Goal: Task Accomplishment & Management: Manage account settings

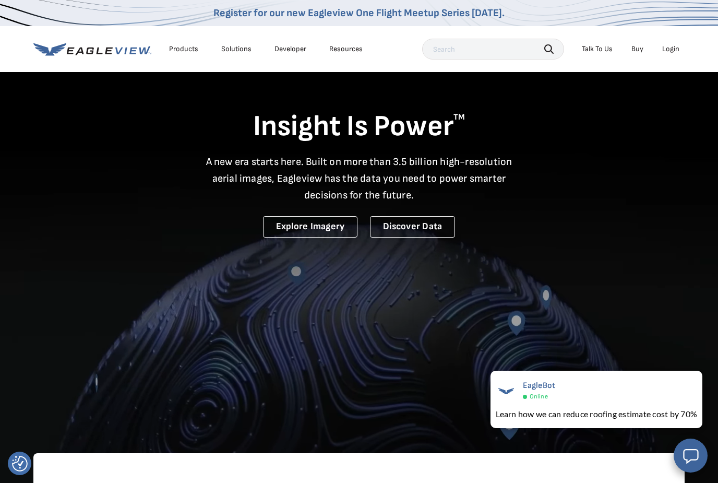
click at [668, 52] on div "Login" at bounding box center [670, 48] width 17 height 9
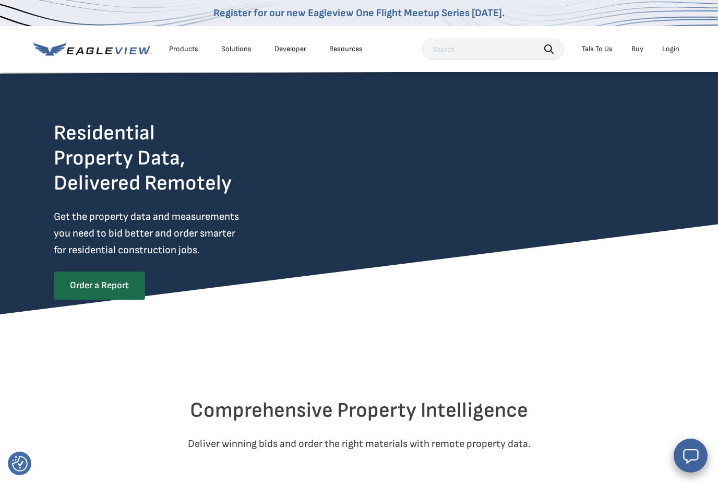
click at [669, 52] on div "Login" at bounding box center [670, 48] width 17 height 9
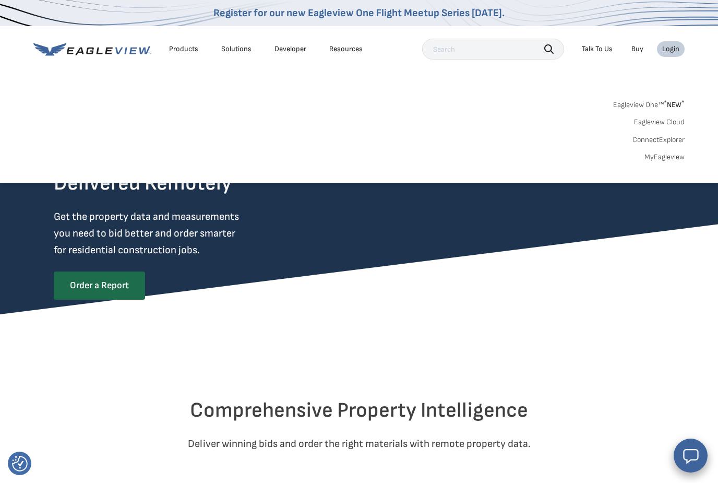
click at [654, 158] on link "MyEagleview" at bounding box center [665, 156] width 40 height 9
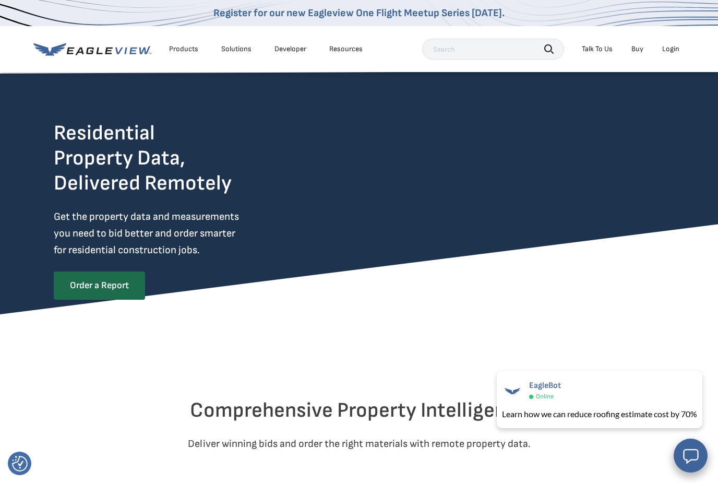
click at [594, 47] on div "Talk To Us" at bounding box center [597, 48] width 31 height 9
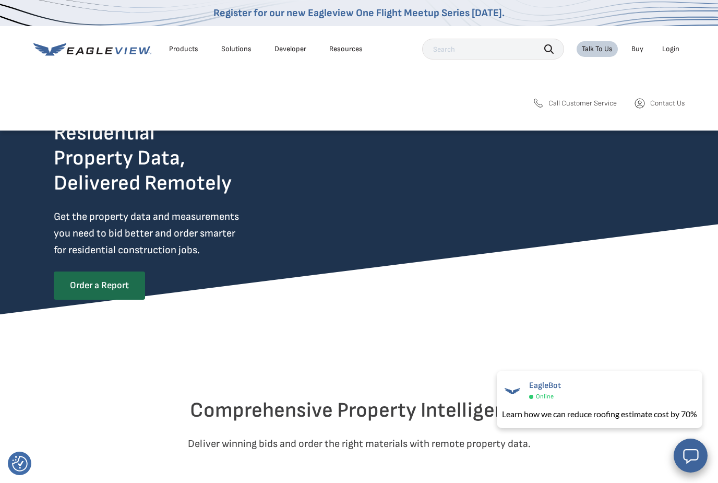
click at [581, 107] on span "Call Customer Service" at bounding box center [583, 103] width 68 height 9
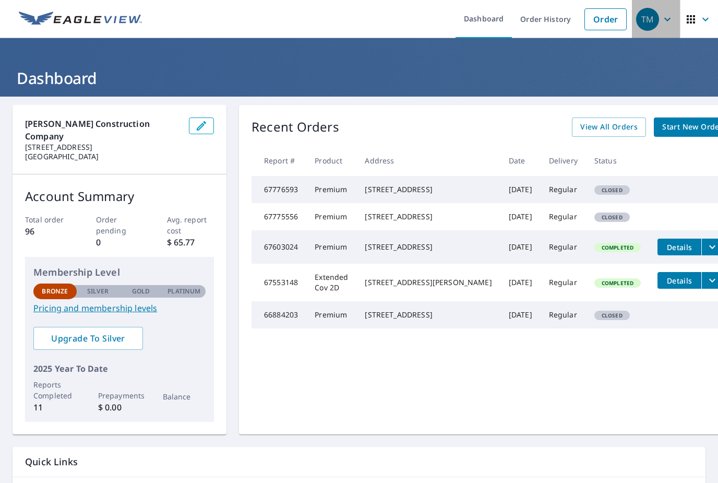
click at [670, 21] on icon "button" at bounding box center [667, 19] width 13 height 13
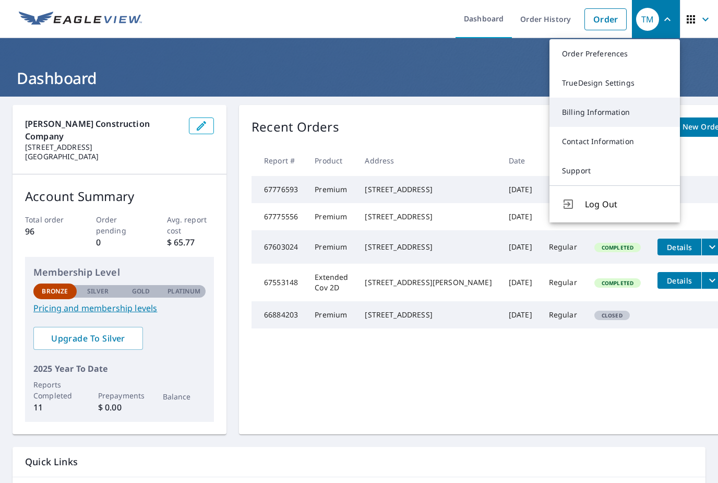
click at [609, 116] on link "Billing Information" at bounding box center [615, 112] width 130 height 29
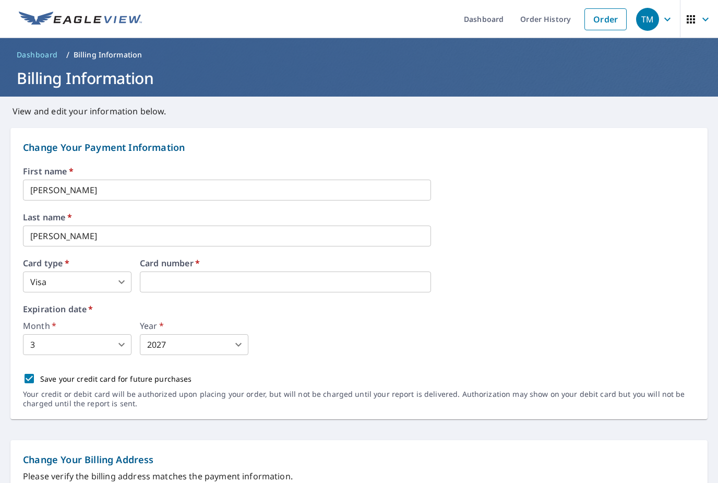
click at [526, 281] on div "Card type   * Visa 2 ​ Card number   *" at bounding box center [359, 275] width 672 height 33
